Goal: Transaction & Acquisition: Purchase product/service

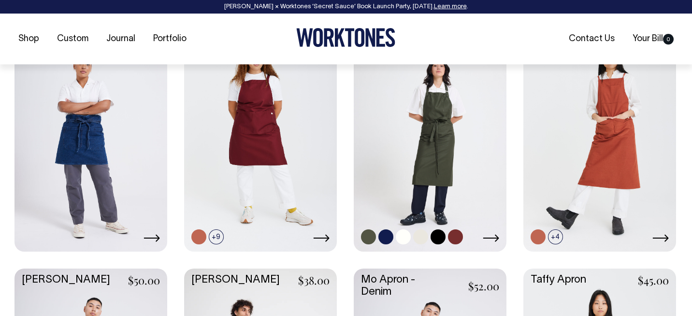
scroll to position [469, 0]
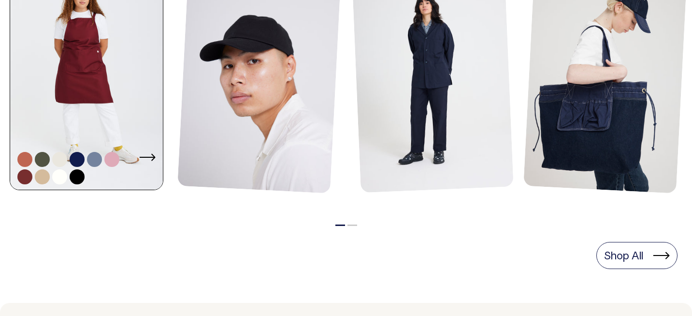
click at [88, 96] on link at bounding box center [86, 75] width 153 height 231
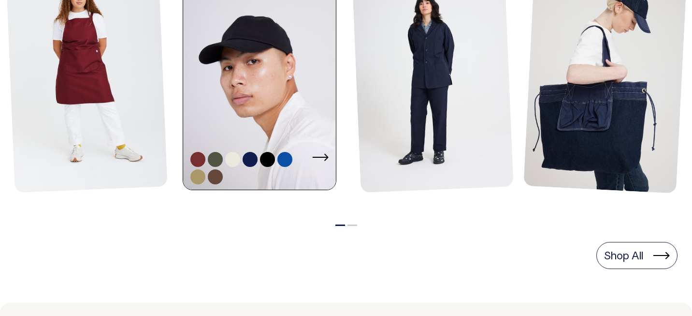
scroll to position [542, 0]
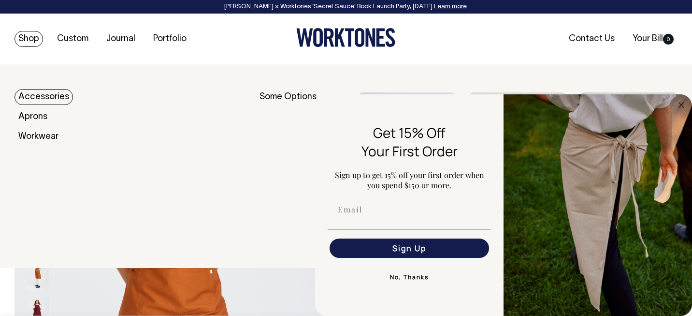
click at [25, 42] on link "Shop" at bounding box center [28, 39] width 29 height 16
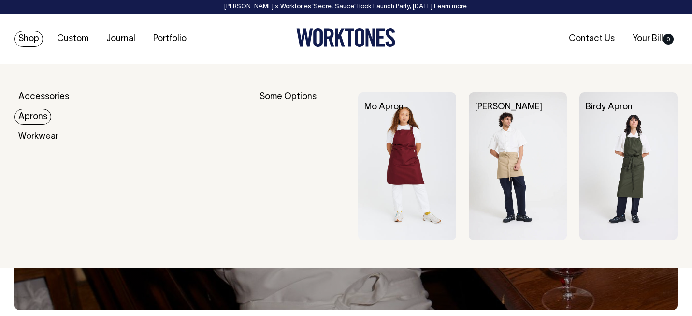
click at [35, 116] on link "Aprons" at bounding box center [32, 117] width 37 height 16
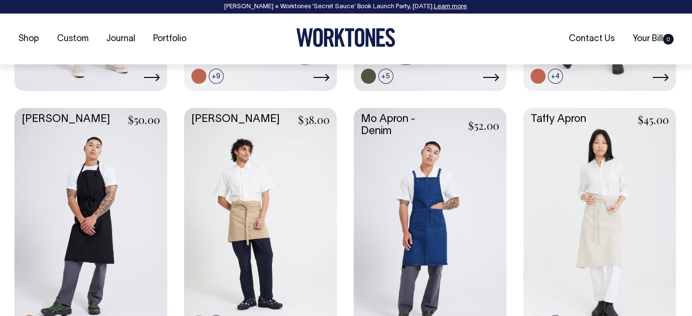
scroll to position [620, 0]
click at [97, 202] on link at bounding box center [90, 220] width 153 height 227
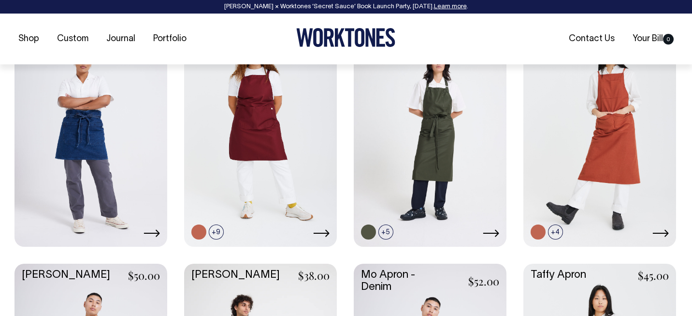
scroll to position [464, 0]
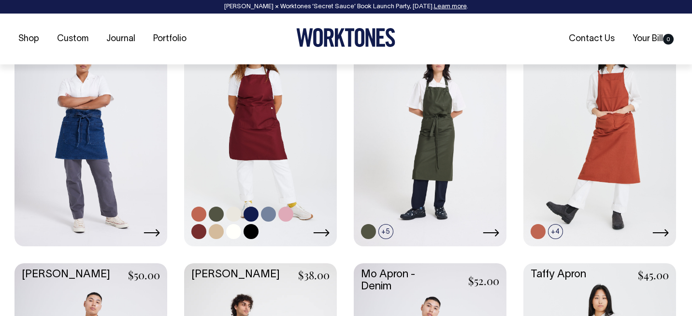
click at [260, 135] on link at bounding box center [260, 130] width 153 height 227
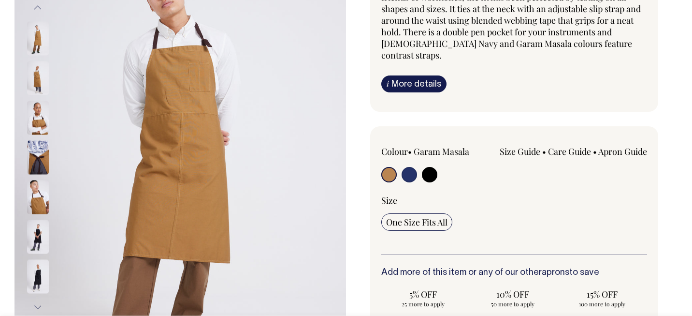
scroll to position [156, 0]
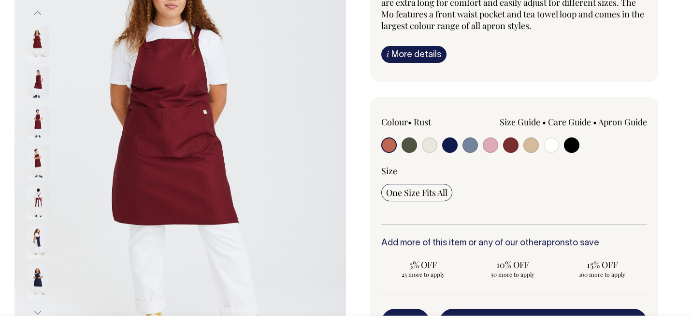
scroll to position [150, 0]
click at [38, 310] on button "Next" at bounding box center [37, 312] width 14 height 22
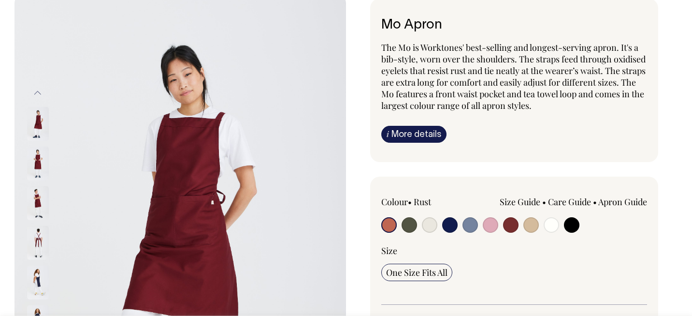
scroll to position [71, 0]
click at [35, 244] on img at bounding box center [38, 242] width 22 height 34
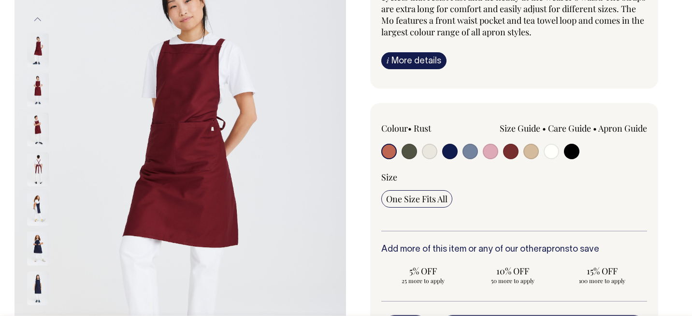
scroll to position [145, 0]
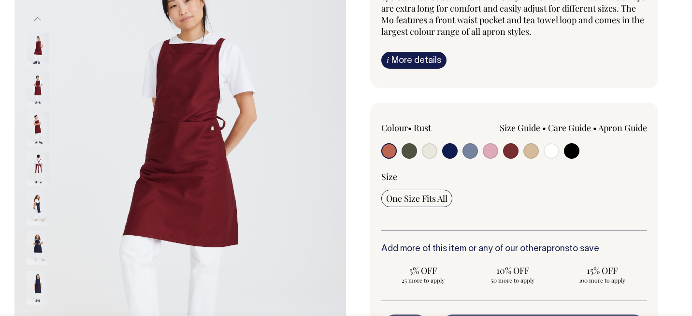
click at [509, 151] on input "radio" at bounding box center [510, 150] width 15 height 15
radio input "true"
select select "Burgundy"
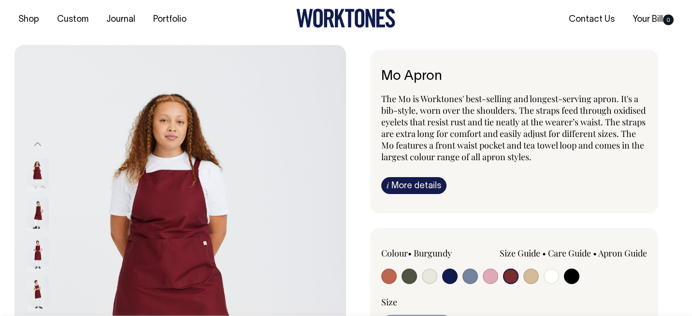
scroll to position [19, 0]
click at [448, 275] on input "radio" at bounding box center [449, 275] width 15 height 15
radio input "true"
select select "Dark Navy"
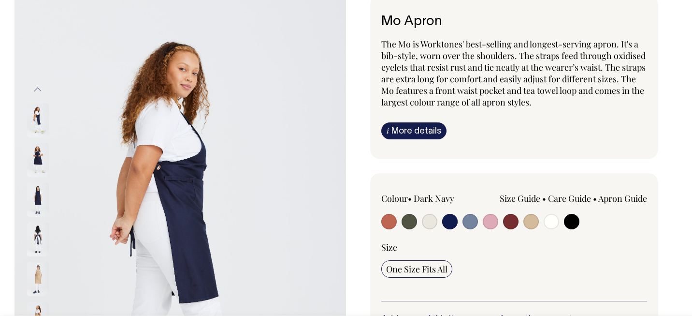
scroll to position [74, 0]
click at [571, 217] on input "radio" at bounding box center [571, 220] width 15 height 15
radio input "true"
select select "Black"
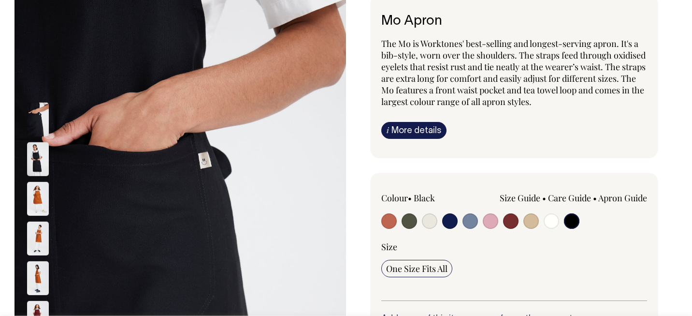
click at [449, 222] on input "radio" at bounding box center [449, 220] width 15 height 15
radio input "true"
select select "Dark Navy"
